Goal: Transaction & Acquisition: Purchase product/service

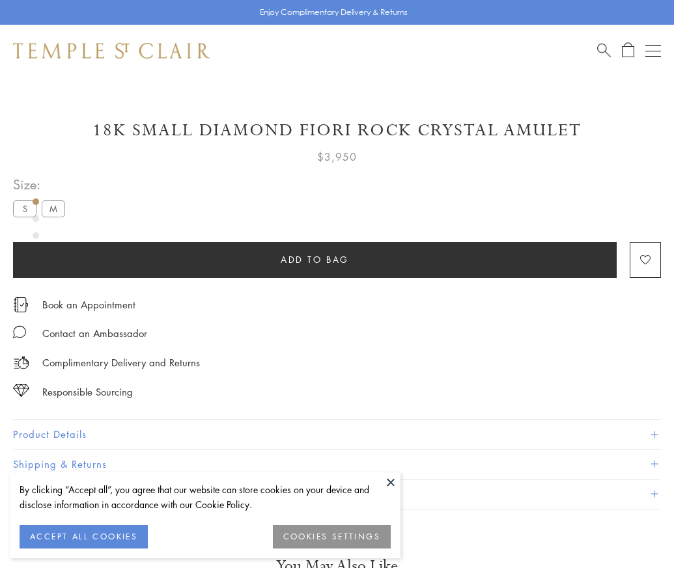
click at [314, 259] on span "Add to bag" at bounding box center [315, 260] width 68 height 14
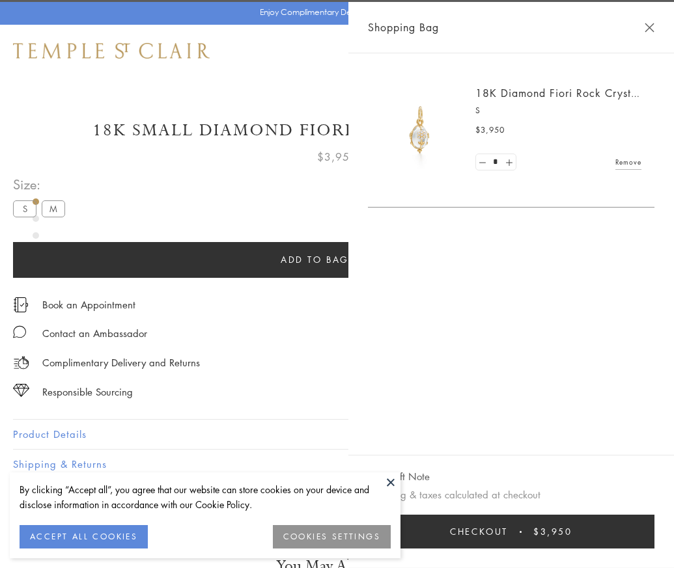
click at [632, 542] on button "Checkout $3,950" at bounding box center [511, 532] width 286 height 34
